Goal: Task Accomplishment & Management: Manage account settings

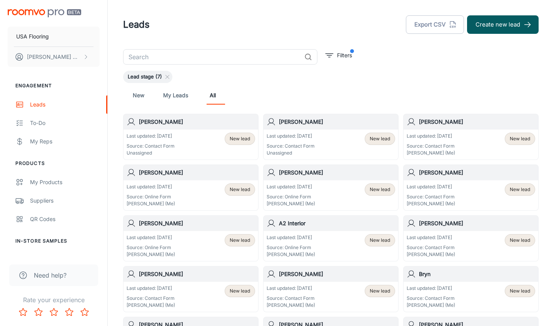
click at [328, 132] on div "Last updated: Today Source: Contact Form Unassigned New lead" at bounding box center [330, 145] width 135 height 30
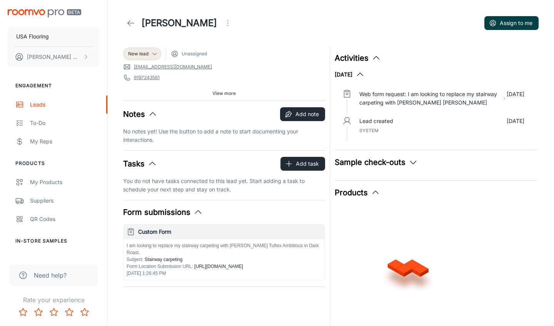
click at [504, 25] on button "Assign to me" at bounding box center [511, 23] width 54 height 14
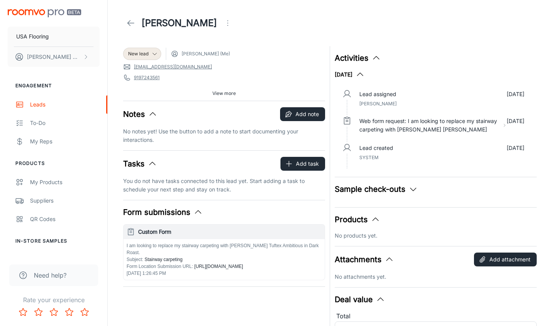
click at [130, 24] on icon at bounding box center [130, 22] width 9 height 9
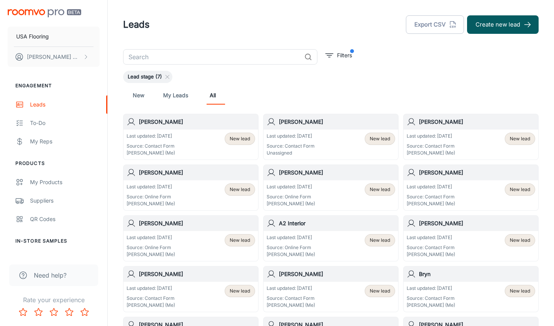
click at [357, 140] on div "Last updated: Today Source: Contact Form Unassigned New lead" at bounding box center [330, 145] width 128 height 24
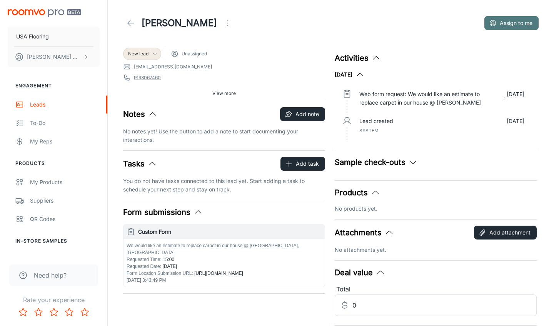
click at [523, 20] on button "Assign to me" at bounding box center [511, 23] width 54 height 14
